Goal: Book appointment/travel/reservation

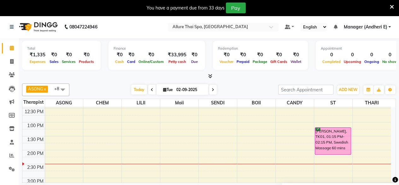
scroll to position [141, 0]
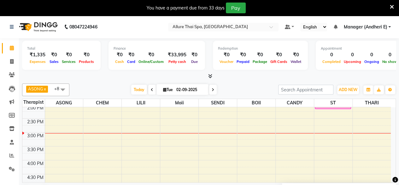
click at [134, 130] on div "9:00 AM 9:30 AM 10:00 AM 10:30 AM 11:00 AM 11:30 AM 12:00 PM 12:30 PM 1:00 PM 1…" at bounding box center [206, 174] width 369 height 416
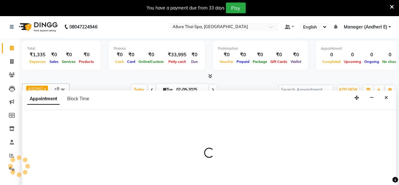
select select "82638"
select select "900"
select select "tentative"
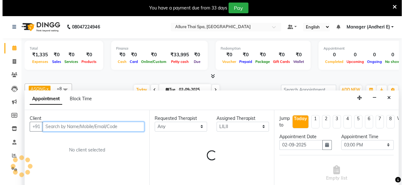
scroll to position [16, 0]
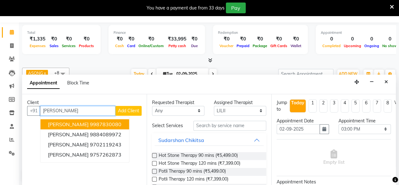
type input "[PERSON_NAME]"
click at [136, 108] on span "Add Client" at bounding box center [128, 111] width 21 height 6
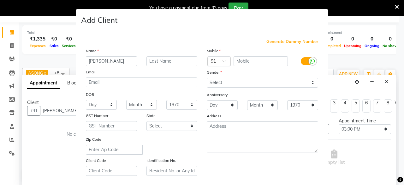
click at [279, 40] on span "Generate Dummy Number" at bounding box center [292, 41] width 52 height 6
type input "1300000000747"
checkbox input "false"
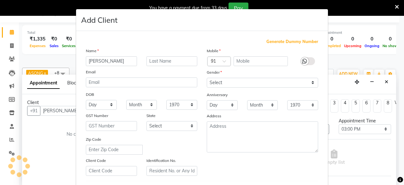
checkbox input "false"
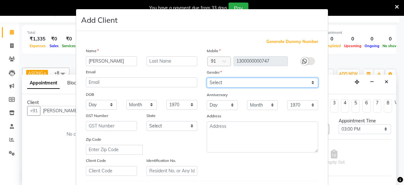
click at [222, 84] on select "Select [DEMOGRAPHIC_DATA] [DEMOGRAPHIC_DATA] Other Prefer Not To Say" at bounding box center [262, 83] width 111 height 10
select select "[DEMOGRAPHIC_DATA]"
click at [207, 78] on select "Select [DEMOGRAPHIC_DATA] [DEMOGRAPHIC_DATA] Other Prefer Not To Say" at bounding box center [262, 83] width 111 height 10
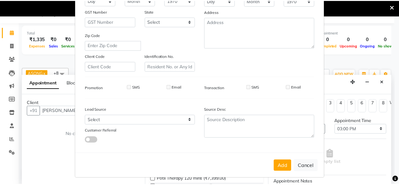
scroll to position [105, 0]
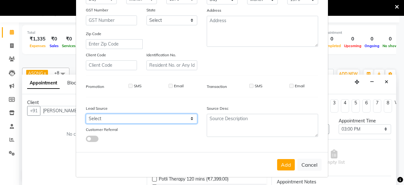
click at [167, 120] on select "Select Walk-in Referral Friend Advertisement Facebook JustDial Google Other Web…" at bounding box center [141, 119] width 111 height 10
select select "47850"
click at [86, 114] on select "Select Walk-in Referral Friend Advertisement Facebook JustDial Google Other Web…" at bounding box center [141, 119] width 111 height 10
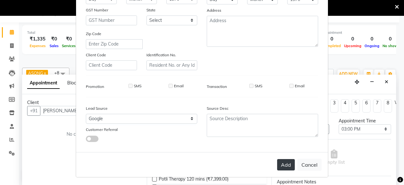
click at [284, 163] on button "Add" at bounding box center [286, 164] width 18 height 11
type input "1300000000747"
select select
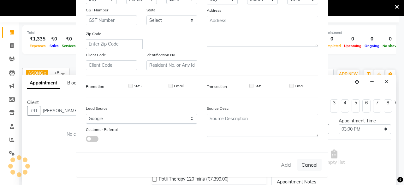
select select
checkbox input "false"
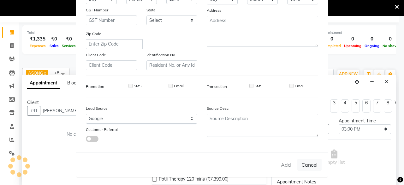
checkbox input "false"
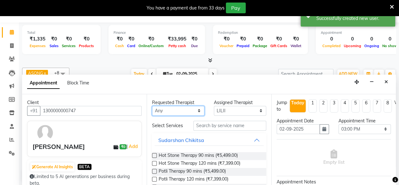
click at [175, 109] on select "Any ASONG [PERSON_NAME] BOII CANDY CHEM LILII Moii SENDI ST THARI" at bounding box center [178, 111] width 52 height 10
select select "82638"
click at [152, 106] on select "Any ASONG [PERSON_NAME] BOII CANDY CHEM LILII Moii SENDI ST THARI" at bounding box center [178, 111] width 52 height 10
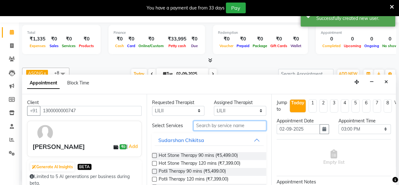
click at [229, 129] on input "text" at bounding box center [229, 126] width 73 height 10
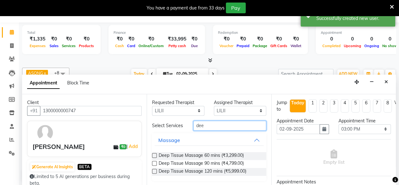
type input "dee"
click at [153, 165] on label at bounding box center [154, 163] width 5 height 5
click at [153, 166] on input "checkbox" at bounding box center [154, 164] width 4 height 4
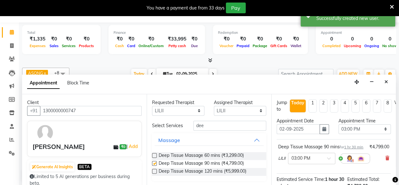
checkbox input "false"
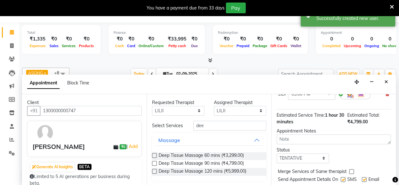
scroll to position [92, 0]
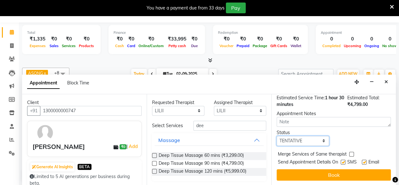
click at [299, 136] on select "Select TENTATIVE CONFIRM CHECK-IN UPCOMING" at bounding box center [303, 141] width 52 height 10
select select "confirm booking"
click at [277, 136] on select "Select TENTATIVE CONFIRM CHECK-IN UPCOMING" at bounding box center [303, 141] width 52 height 10
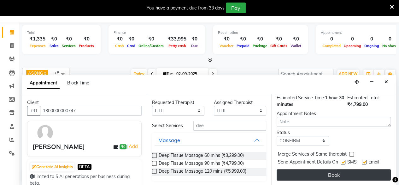
click at [333, 172] on button "Book" at bounding box center [334, 174] width 114 height 11
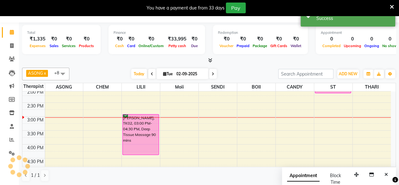
scroll to position [0, 0]
